Goal: Check status

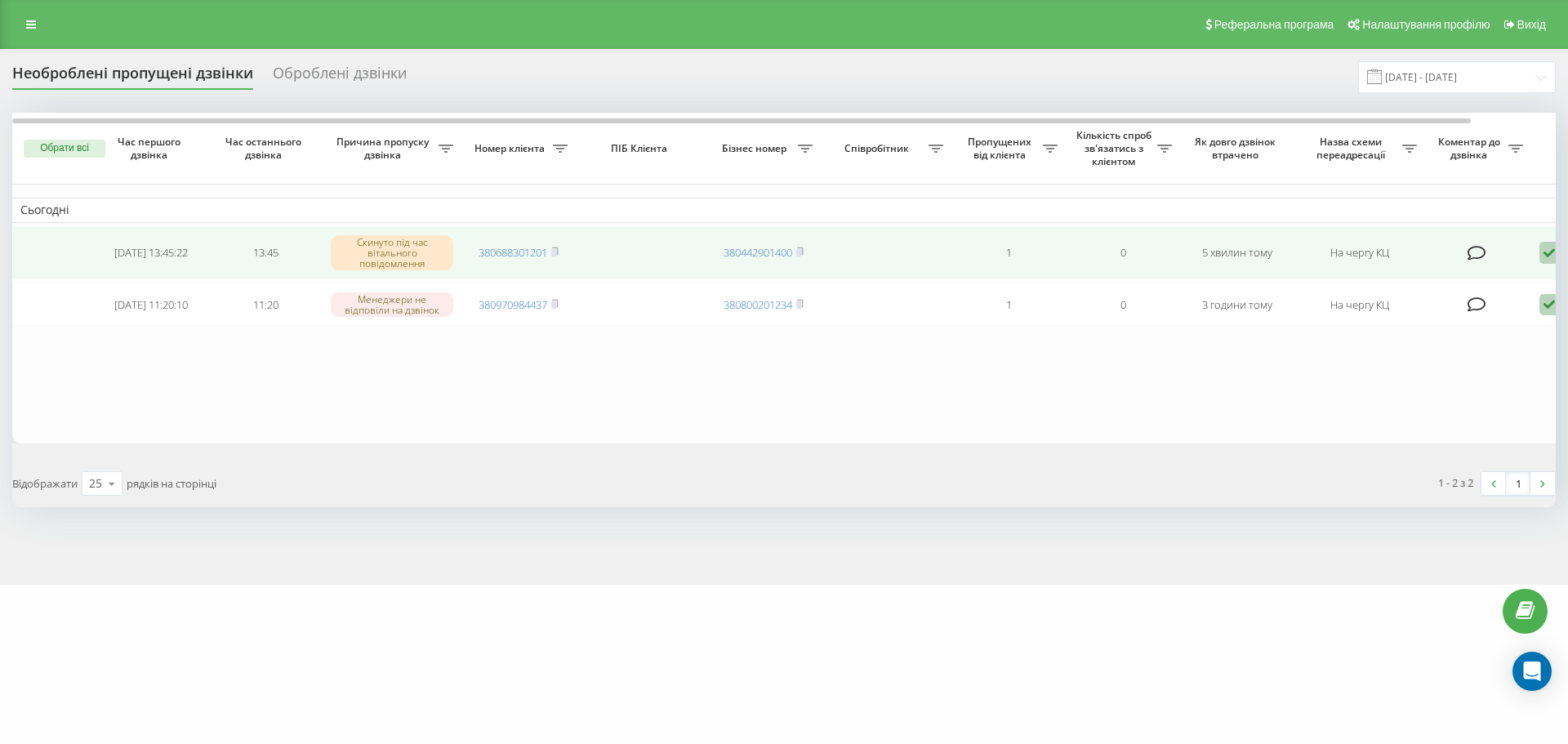
click at [1546, 253] on icon at bounding box center [1549, 252] width 19 height 22
click at [1534, 285] on div "Не вдалося зв'язатися" at bounding box center [1480, 279] width 305 height 30
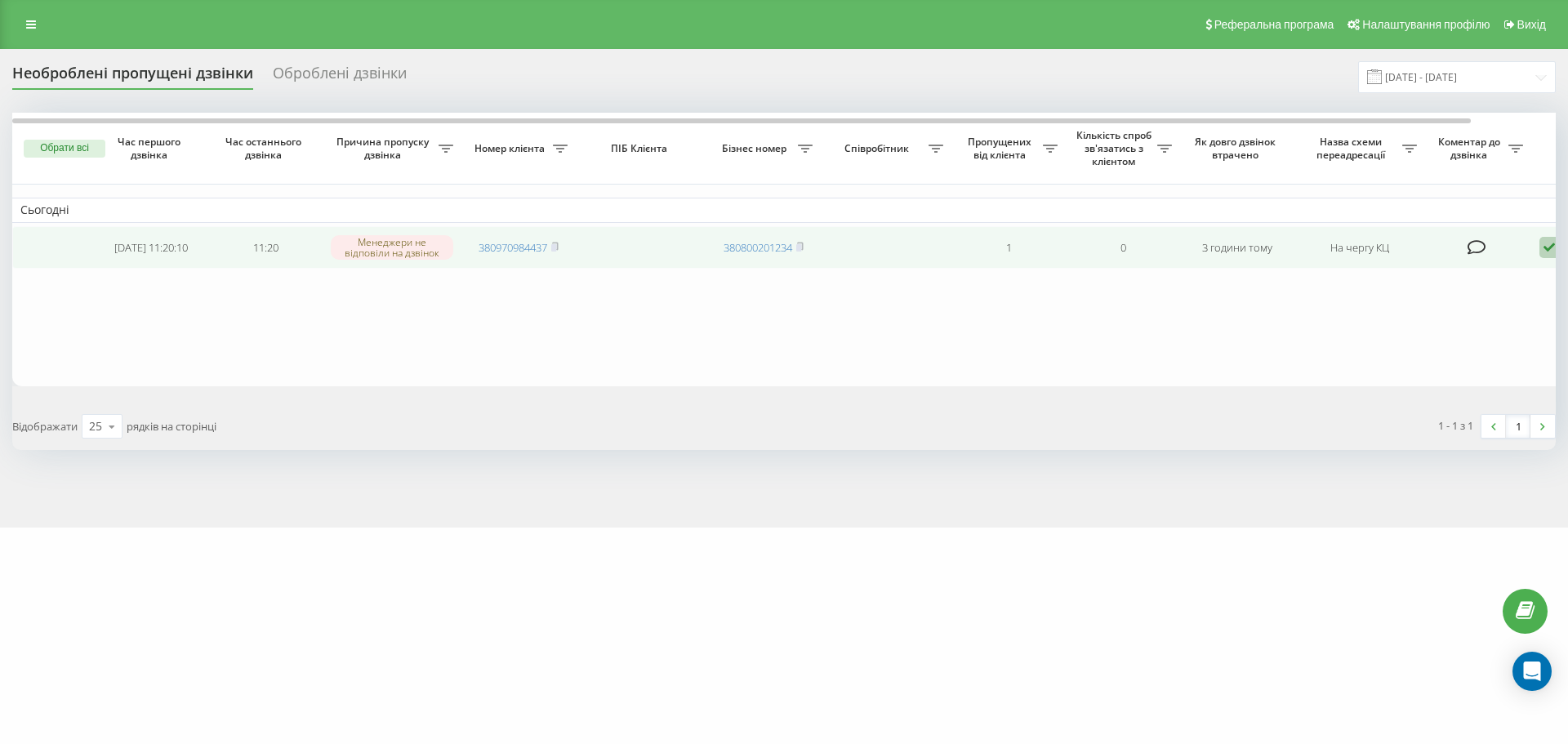
click at [1546, 245] on icon at bounding box center [1549, 248] width 19 height 22
click at [1535, 276] on div "Не вдалося зв'язатися" at bounding box center [1480, 274] width 305 height 30
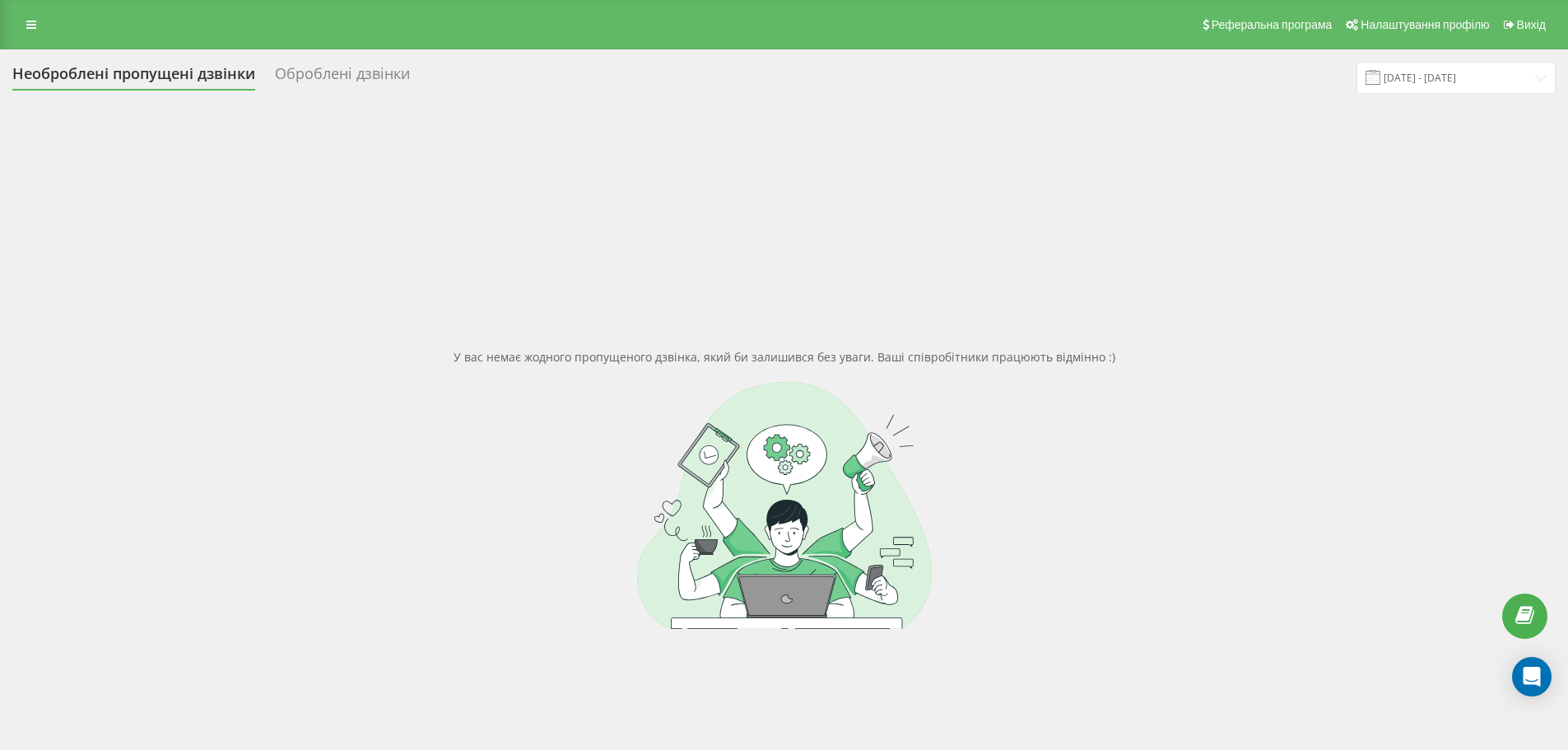
drag, startPoint x: 547, startPoint y: 617, endPoint x: 553, endPoint y: 624, distance: 9.2
click at [547, 619] on div at bounding box center [784, 505] width 1543 height 247
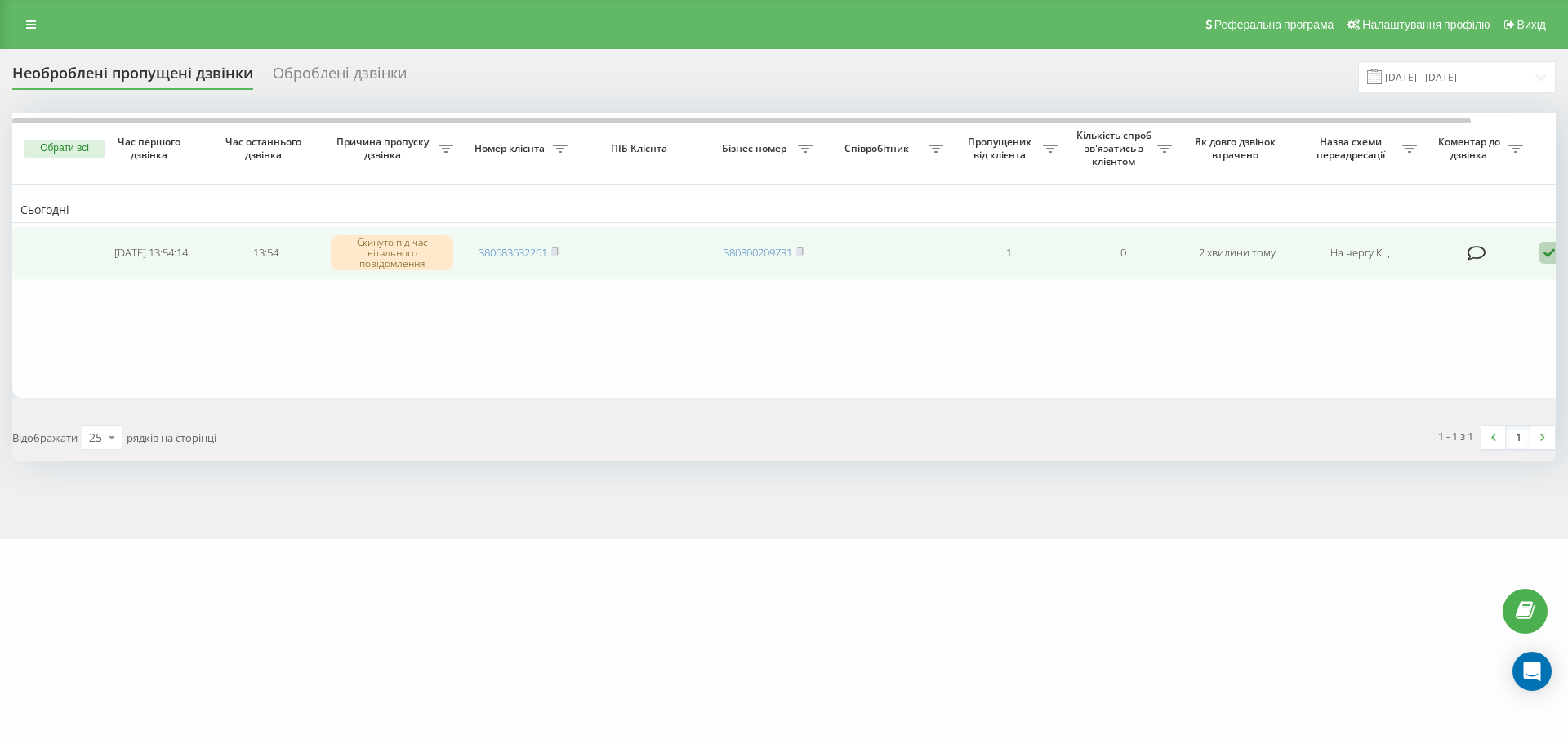
click at [1549, 252] on icon at bounding box center [1549, 252] width 19 height 22
click at [1516, 283] on div "Не вдалося зв'язатися" at bounding box center [1480, 279] width 305 height 30
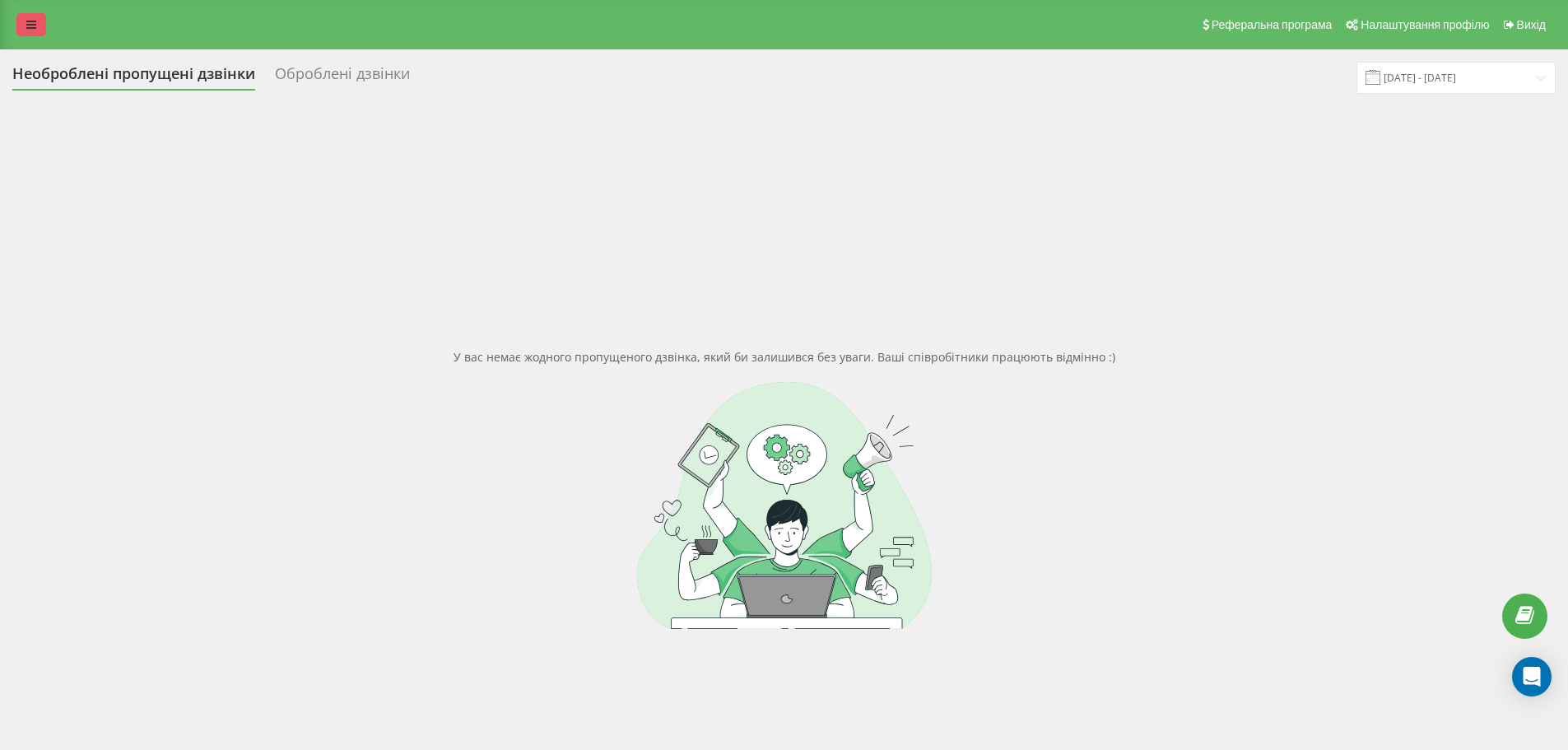
click at [38, 30] on link at bounding box center [31, 25] width 30 height 23
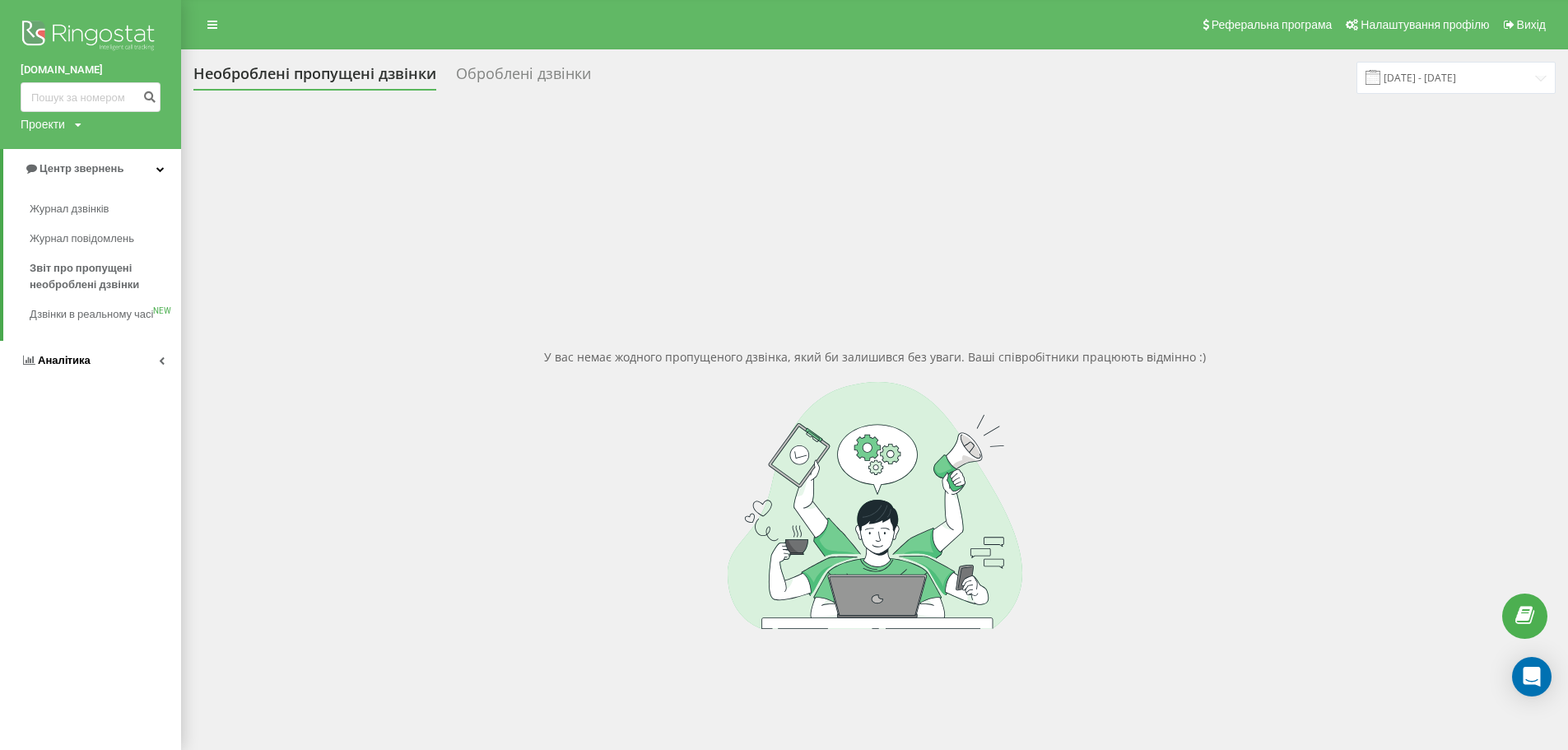
click at [124, 376] on link "Аналiтика" at bounding box center [90, 360] width 181 height 40
click at [55, 249] on span "Співробітники у реальному часі" at bounding box center [92, 256] width 125 height 33
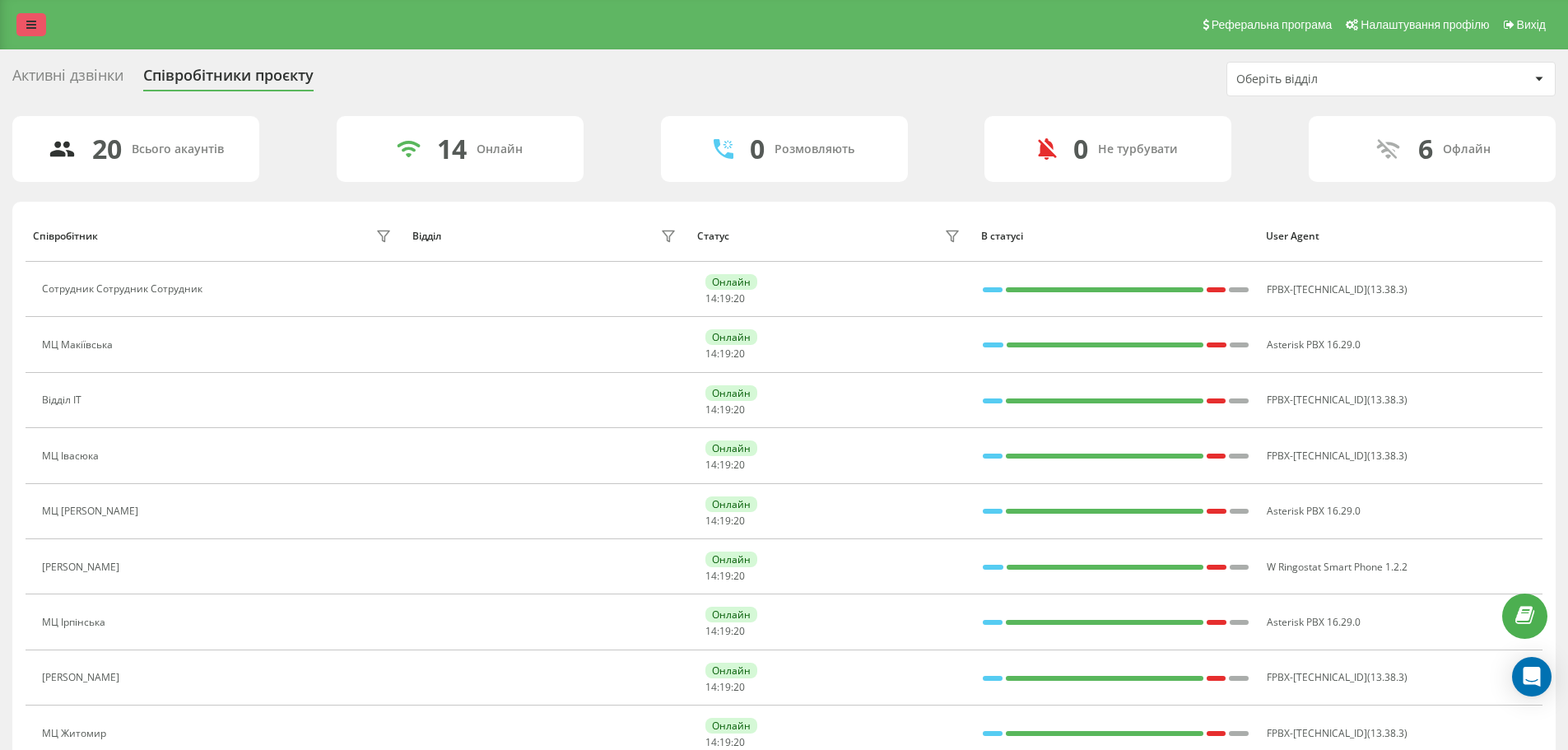
click at [26, 34] on link at bounding box center [31, 25] width 30 height 23
